Goal: Check status: Check status

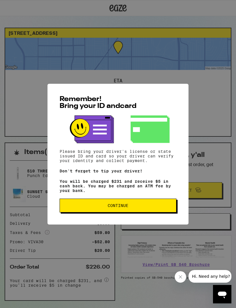
click at [127, 204] on button "Continue" at bounding box center [118, 206] width 117 height 14
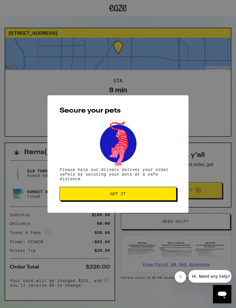
click at [130, 196] on span "Got it" at bounding box center [117, 194] width 107 height 4
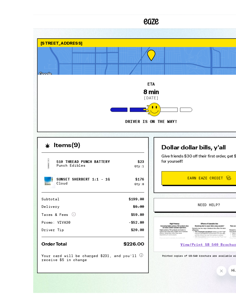
scroll to position [12, 0]
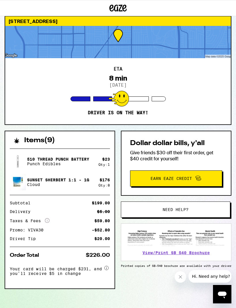
click at [119, 101] on div at bounding box center [119, 99] width 20 height 16
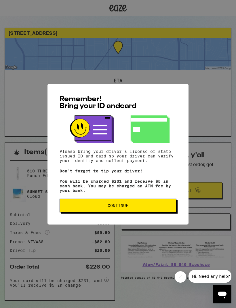
click at [117, 208] on span "Continue" at bounding box center [118, 206] width 21 height 4
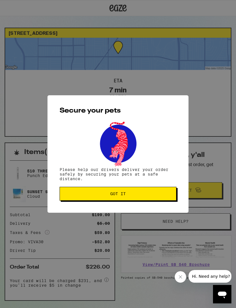
click at [119, 196] on span "Got it" at bounding box center [118, 194] width 16 height 4
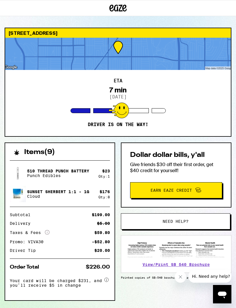
scroll to position [12, 0]
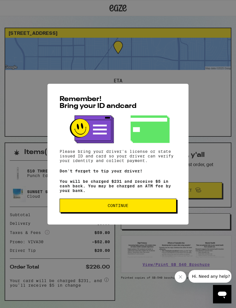
click at [121, 206] on span "Continue" at bounding box center [118, 206] width 21 height 4
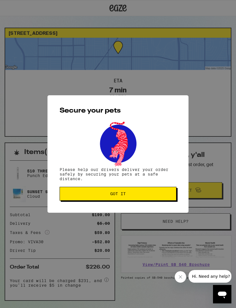
click at [131, 193] on span "Got it" at bounding box center [117, 194] width 107 height 4
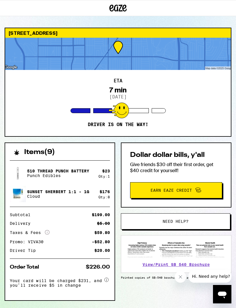
scroll to position [12, 0]
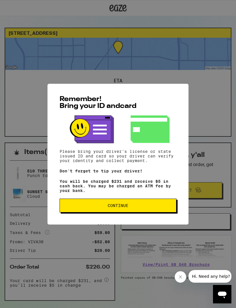
click at [125, 207] on span "Continue" at bounding box center [118, 206] width 21 height 4
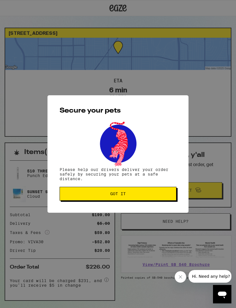
click at [128, 192] on button "Got it" at bounding box center [118, 194] width 117 height 14
